Goal: Task Accomplishment & Management: Manage account settings

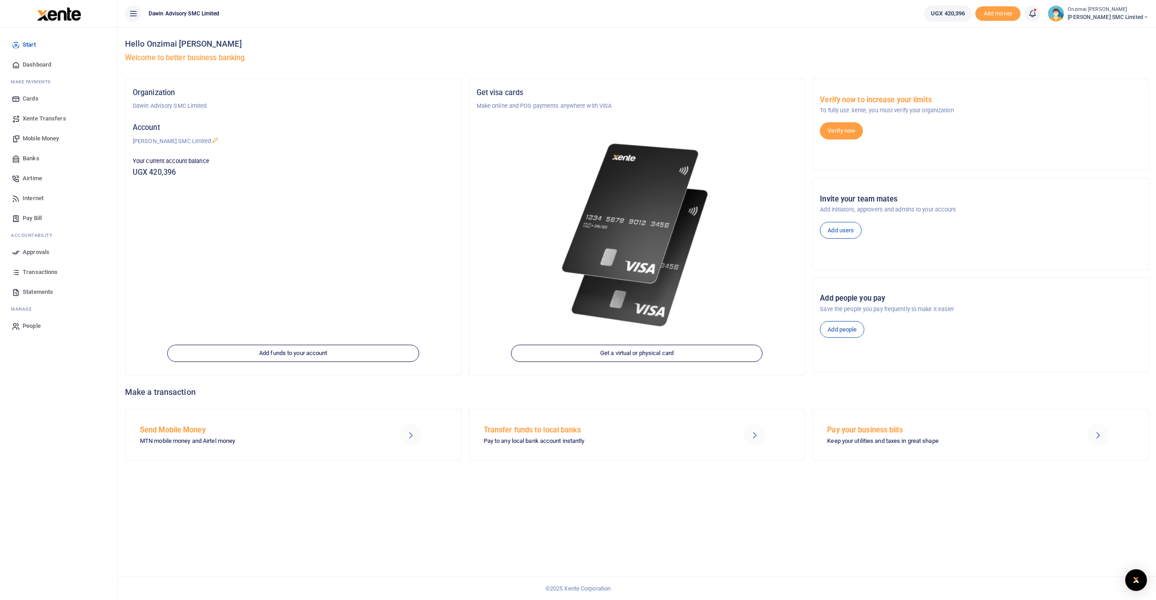
click at [479, 10] on icon at bounding box center [1032, 14] width 9 height 10
click at [479, 69] on small "You have 5 awaiting for your to act on" at bounding box center [975, 68] width 87 height 6
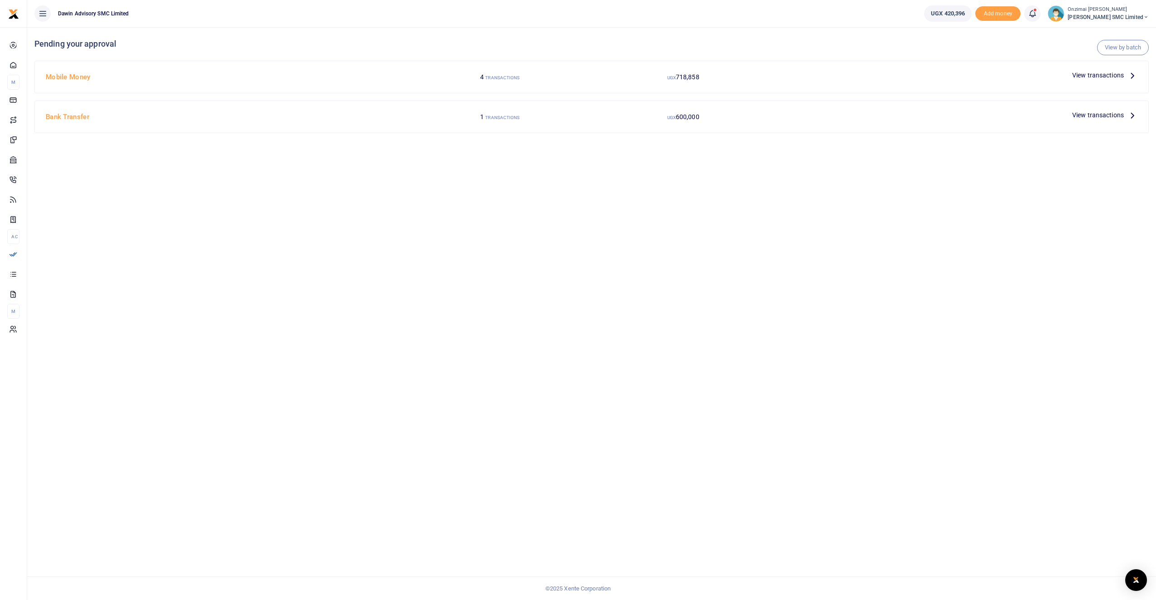
click at [1097, 75] on span "View transactions" at bounding box center [1098, 75] width 52 height 10
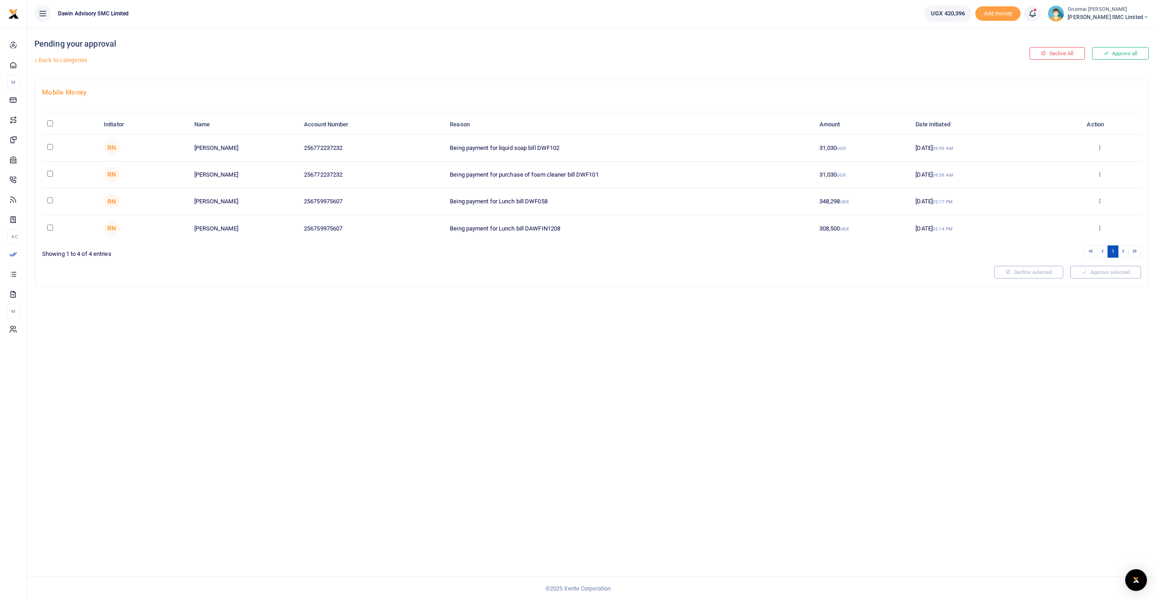
click at [51, 148] on input "checkbox" at bounding box center [50, 147] width 6 height 6
checkbox input "true"
click at [47, 174] on td at bounding box center [70, 175] width 57 height 27
click at [50, 174] on input "checkbox" at bounding box center [50, 174] width 6 height 6
checkbox input "true"
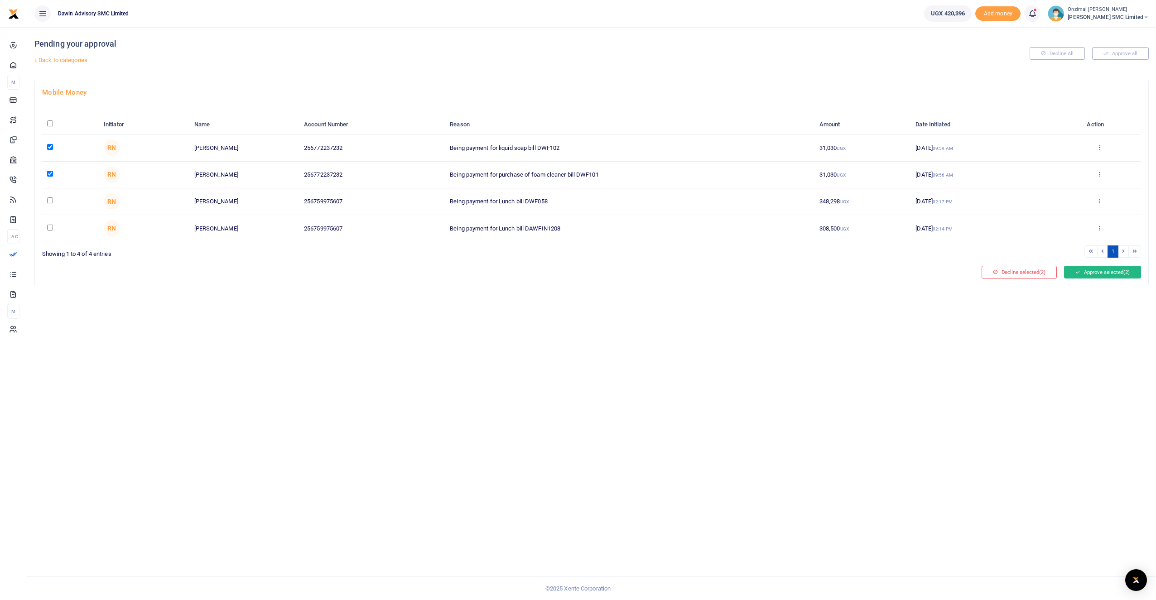
click at [1106, 272] on button "Approve selected (2)" at bounding box center [1102, 272] width 77 height 13
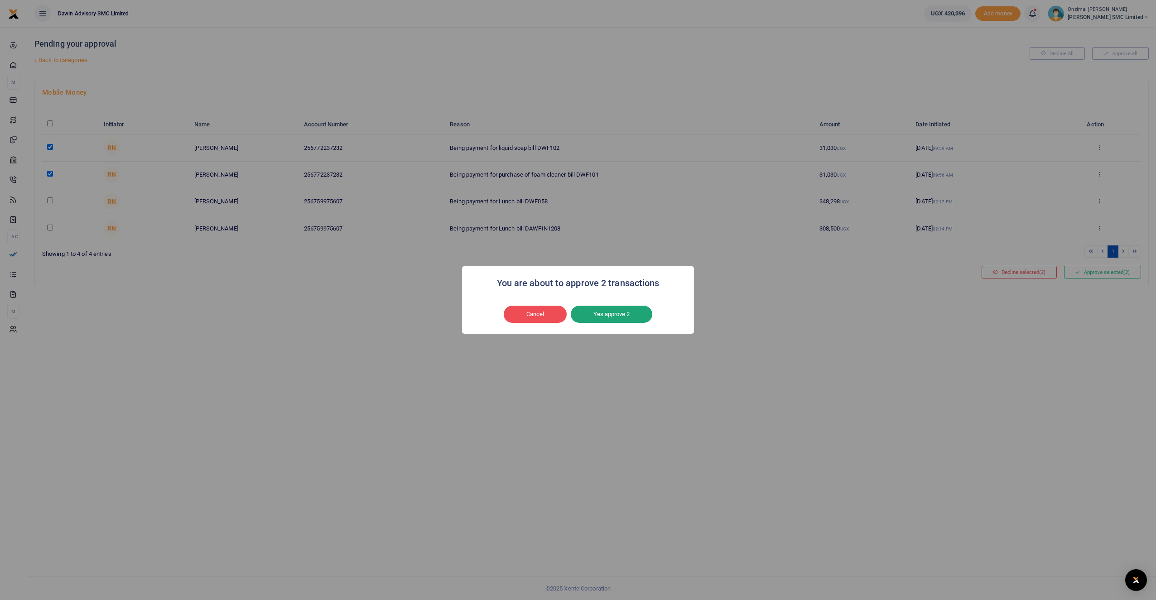
click at [610, 315] on button "Yes approve 2" at bounding box center [612, 314] width 82 height 17
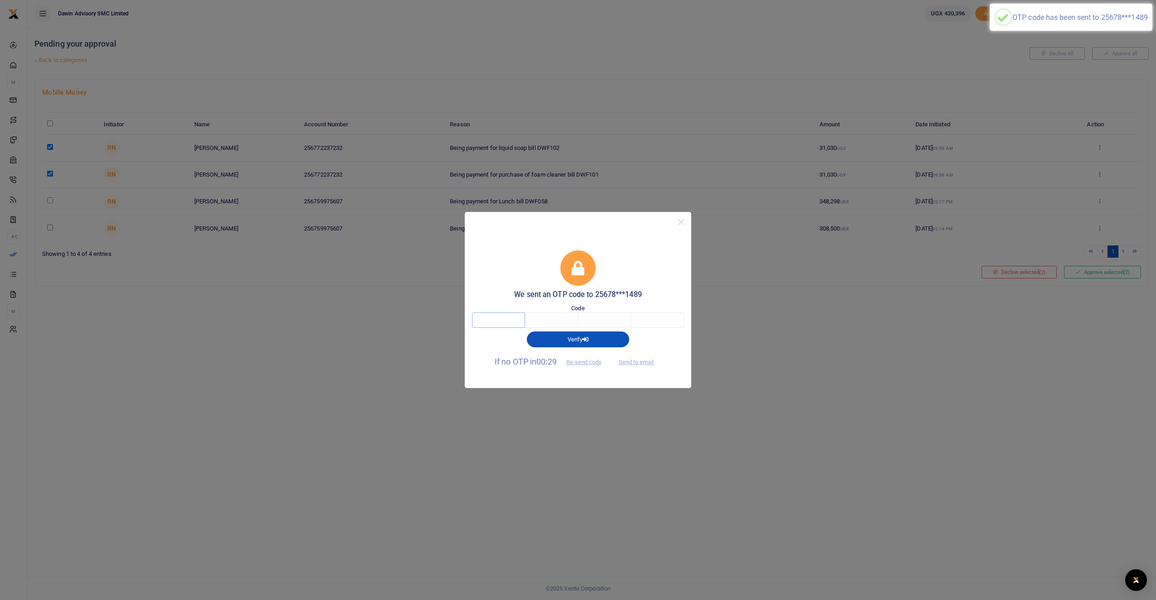
click at [485, 327] on input "text" at bounding box center [498, 320] width 53 height 15
type input "8"
type input "7"
type input "9"
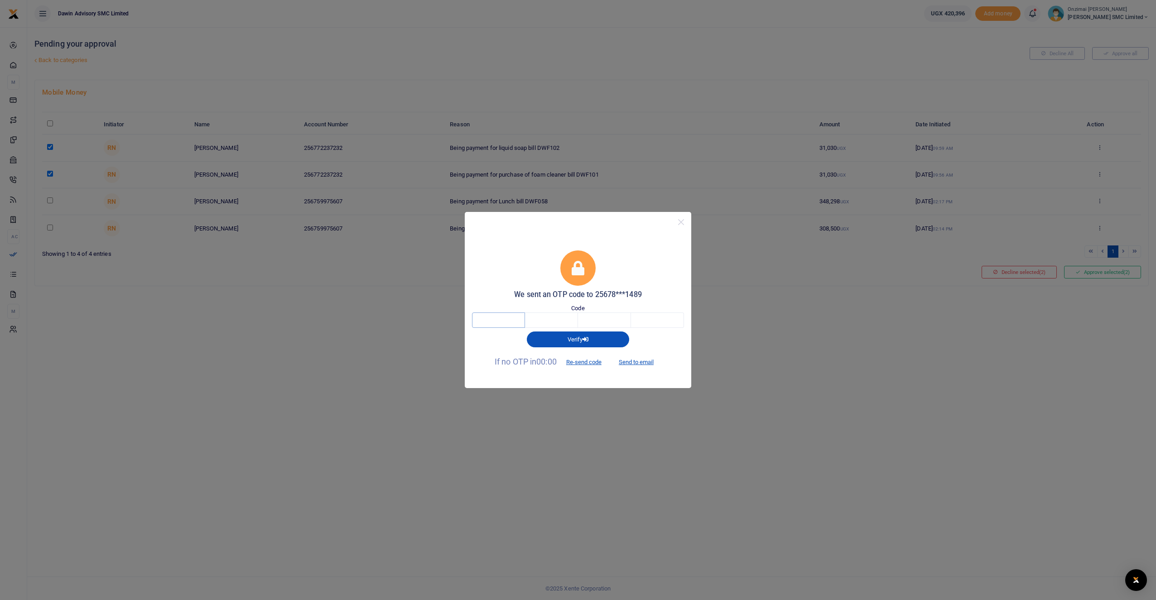
type input "8"
type input "7"
type input "9"
type input "0"
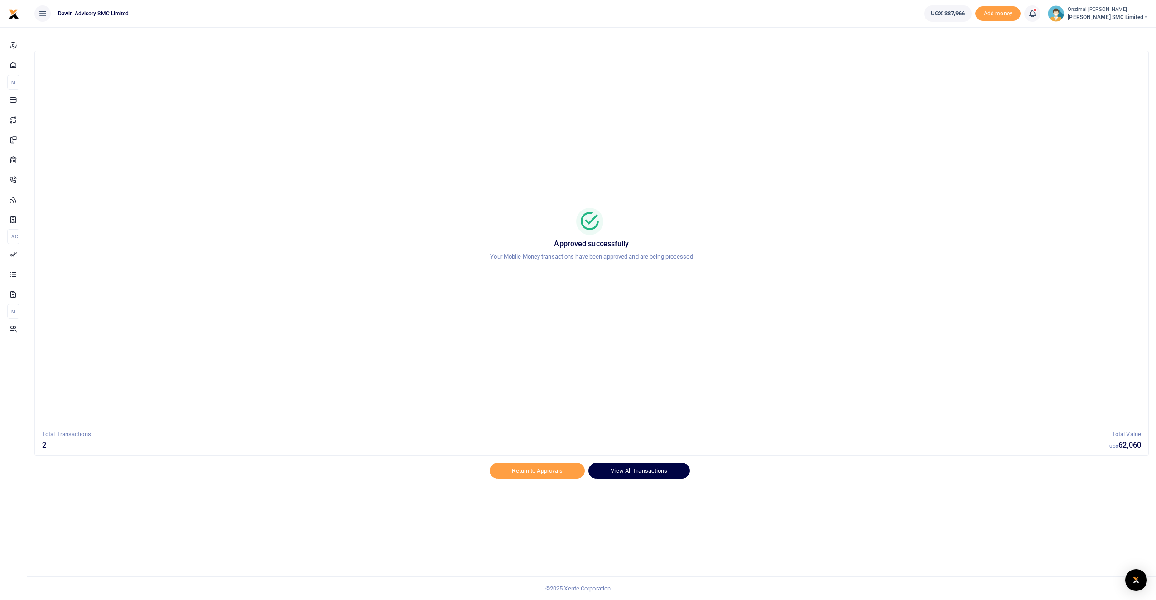
click at [611, 469] on link "View All Transactions" at bounding box center [638, 470] width 101 height 15
